Goal: Navigation & Orientation: Find specific page/section

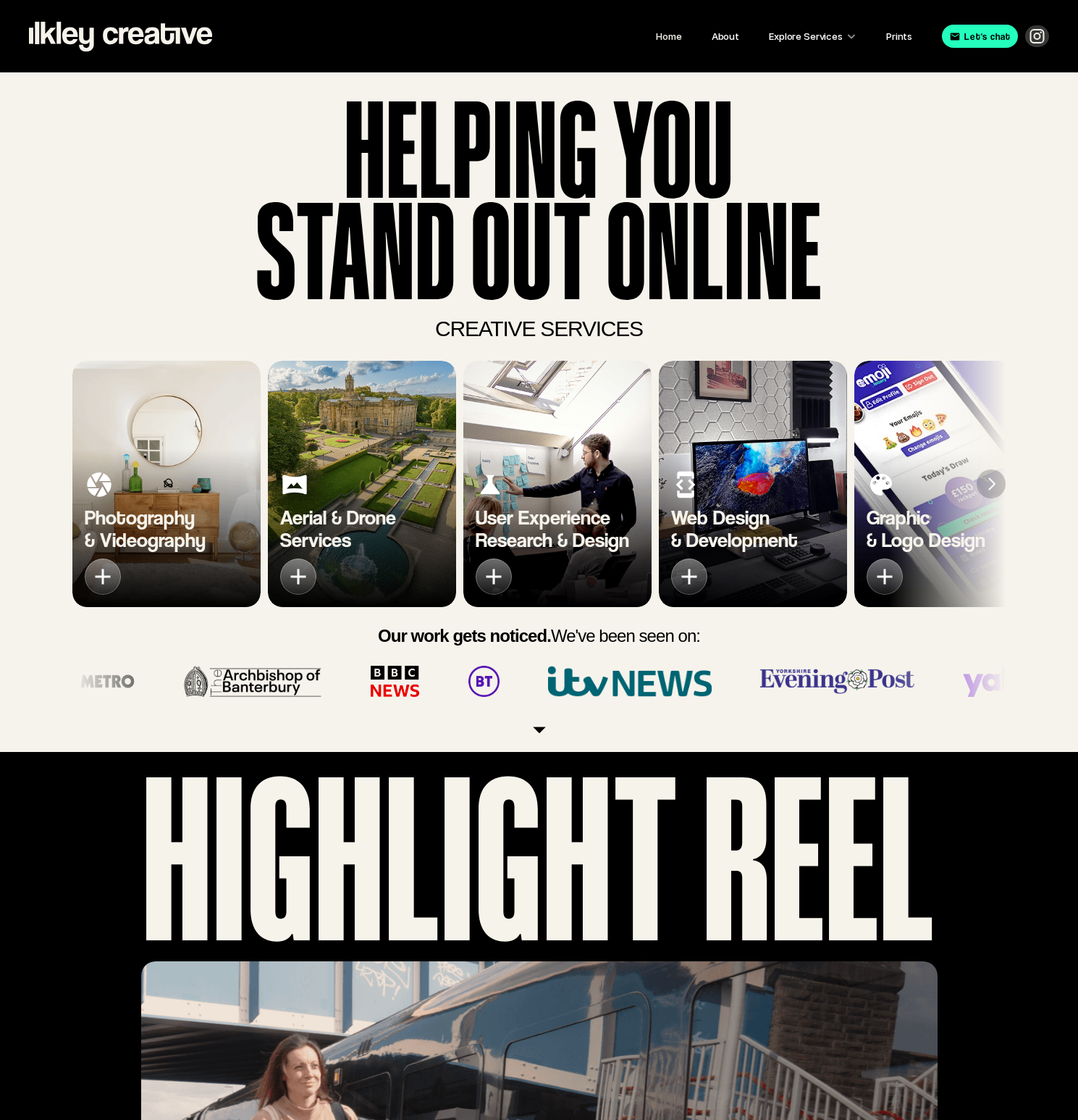
click at [10, 659] on header "HELPING YOU stand ouT ONLINE CREATIVE SERVICES Photography & Videography Aerial…" at bounding box center [539, 412] width 1078 height 679
click at [565, 501] on div "User Experience Research & Design" at bounding box center [557, 532] width 189 height 149
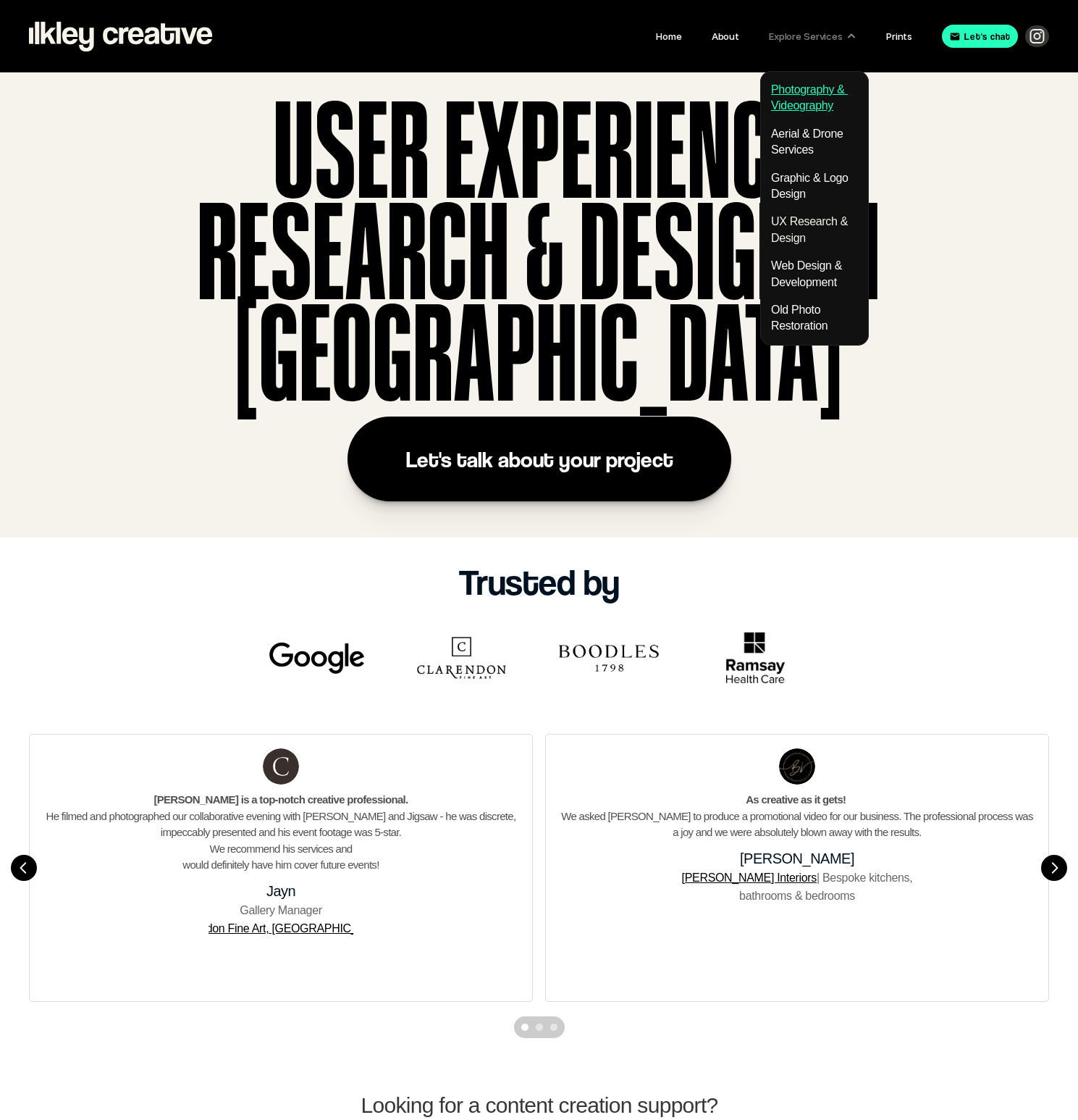
click at [803, 103] on link "Photography & Videography" at bounding box center [809, 98] width 77 height 28
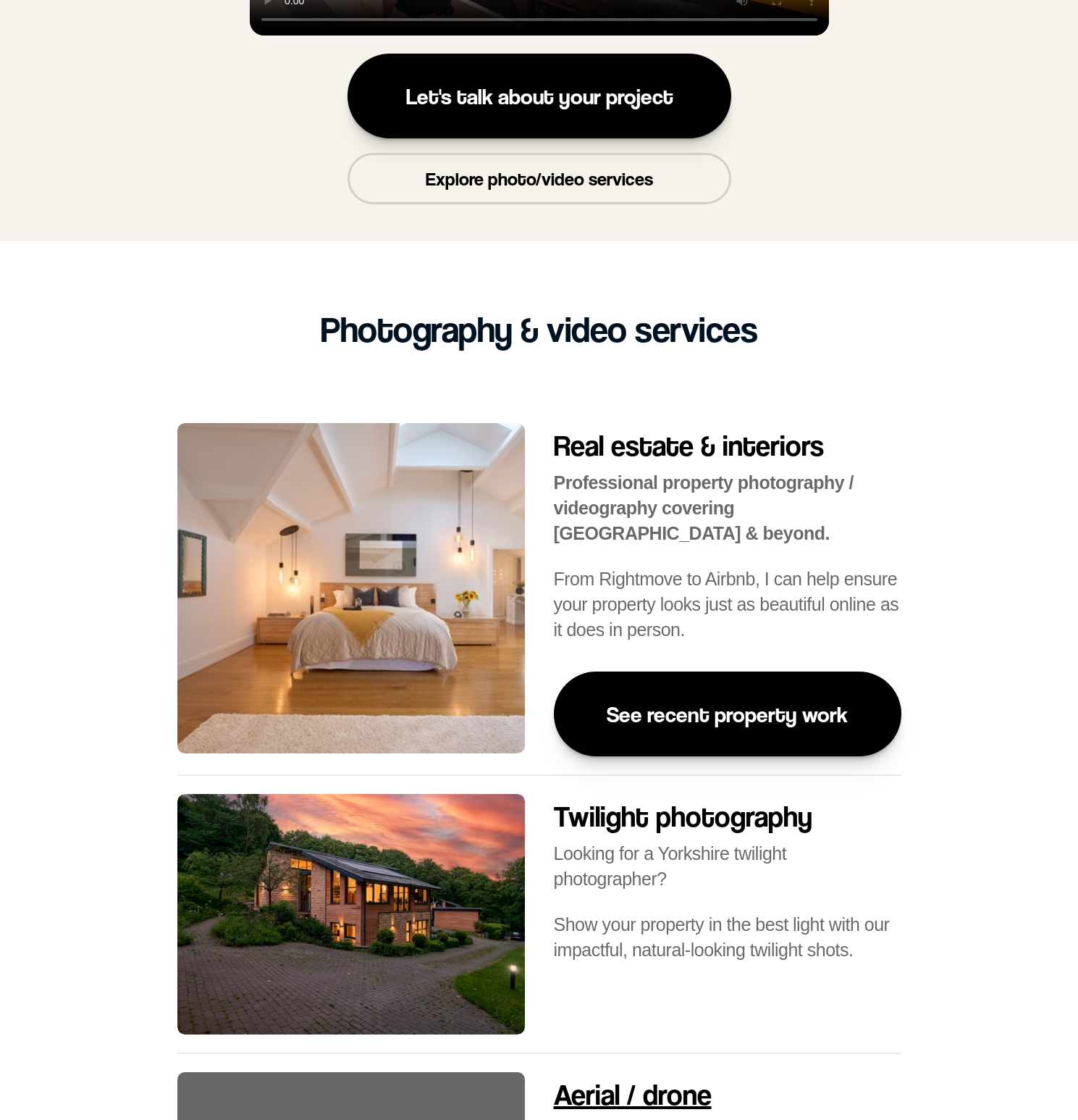
scroll to position [902, 0]
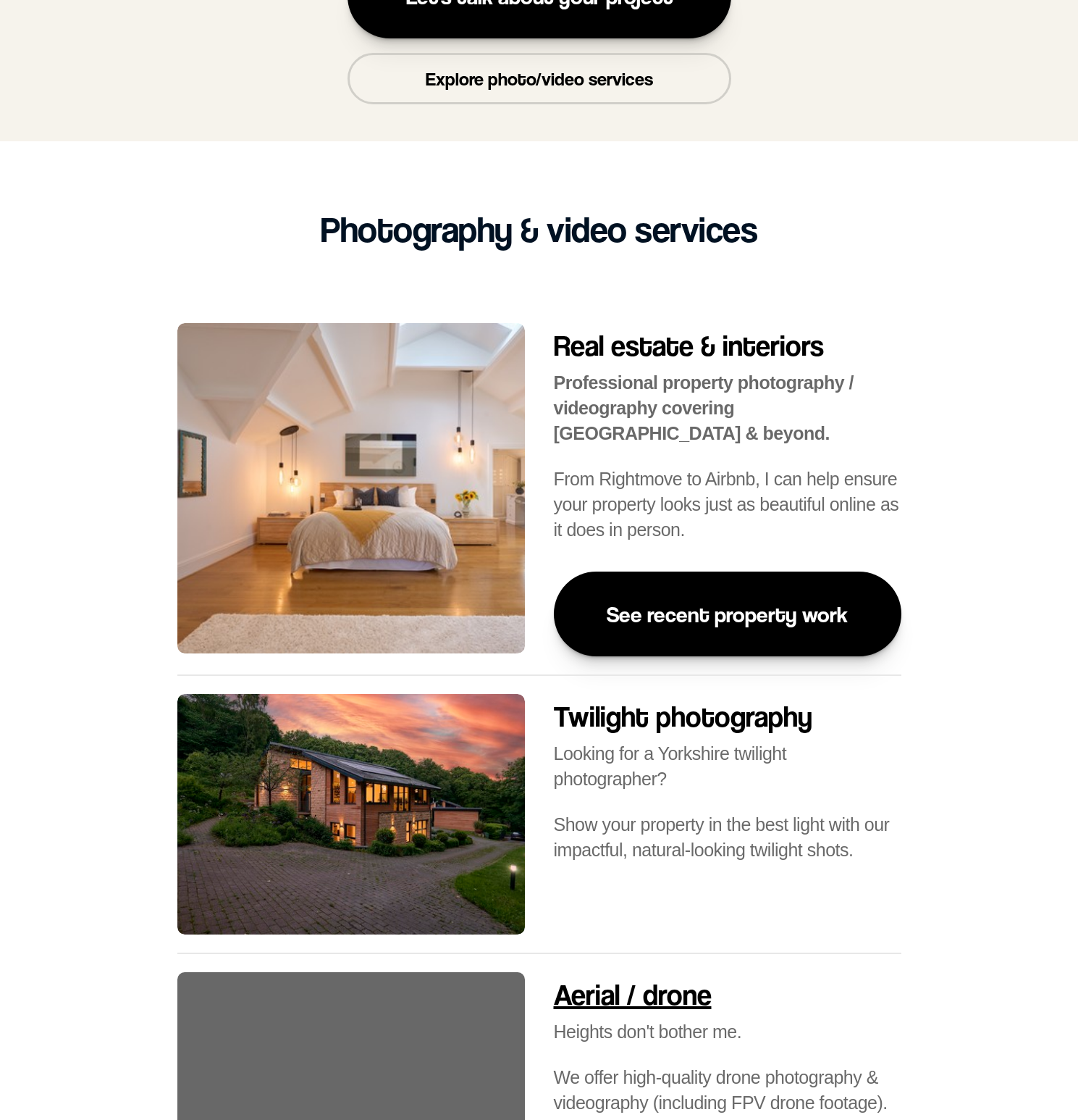
click at [785, 629] on link "See recent property work" at bounding box center [727, 613] width 348 height 84
